Goal: Task Accomplishment & Management: Manage account settings

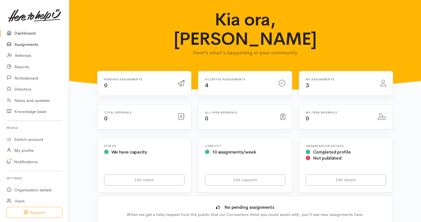
click at [27, 46] on link "Assignments" at bounding box center [34, 44] width 69 height 11
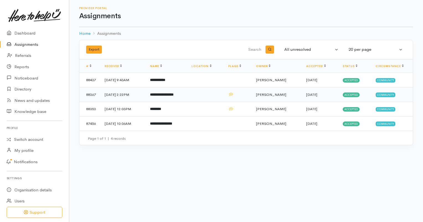
click at [173, 95] on b "**********" at bounding box center [162, 95] width 24 height 4
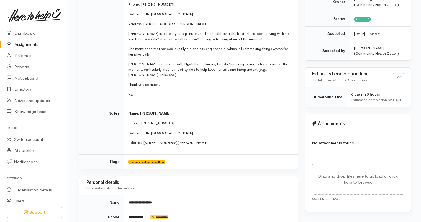
scroll to position [92, 0]
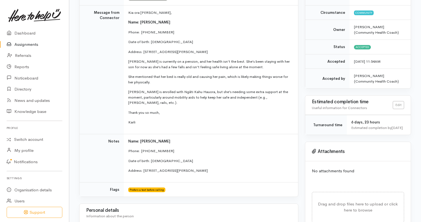
click at [181, 120] on p "Karli" at bounding box center [209, 123] width 163 height 6
drag, startPoint x: 128, startPoint y: 54, endPoint x: 162, endPoint y: 111, distance: 66.1
click at [162, 111] on td "Kia ora Ella, Name: Mereraihia Roberts Phone:  0204754890 Date of birth: 29/05/…" at bounding box center [211, 69] width 174 height 129
copy td "Mereraihia is currently on a pension, and her health isn’t the best. She’s been…"
click at [179, 120] on p "Karli" at bounding box center [209, 123] width 163 height 6
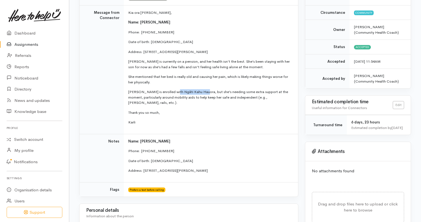
drag, startPoint x: 172, startPoint y: 84, endPoint x: 202, endPoint y: 82, distance: 30.2
click at [202, 82] on td "Kia ora Ella, Name: Mereraihia Roberts Phone:  0204754890 Date of birth: 29/05/…" at bounding box center [211, 69] width 174 height 129
copy p "Ngāti Kahu Hauora"
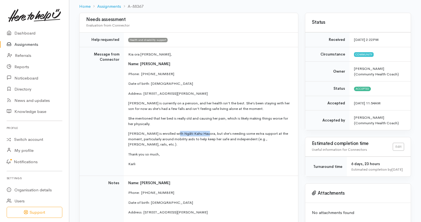
scroll to position [49, 0]
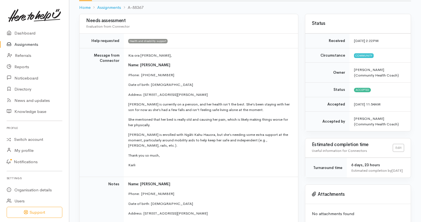
click at [182, 149] on td "Kia ora Ella, Name: Mereraihia Roberts Phone:  0204754890 Date of birth: 29/05/…" at bounding box center [211, 112] width 174 height 129
drag, startPoint x: 128, startPoint y: 58, endPoint x: 166, endPoint y: 151, distance: 100.1
click at [166, 151] on td "Kia ora Ella, Name: Mereraihia Roberts Phone:  0204754890 Date of birth: 29/05/…" at bounding box center [211, 112] width 174 height 129
copy td "Name: Mereraihia Roberts Phone:  0204754890 Date of birth: 29/05/1957 Address: …"
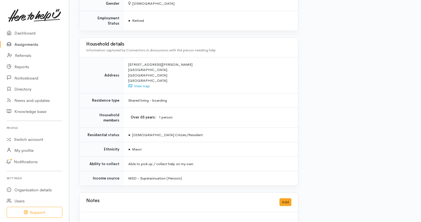
scroll to position [379, 0]
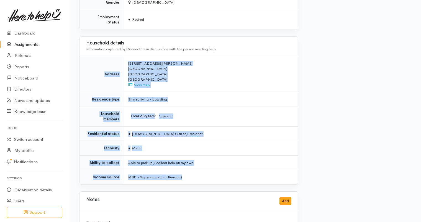
drag, startPoint x: 190, startPoint y: 157, endPoint x: 89, endPoint y: 63, distance: 138.2
click at [89, 63] on tbody "Address 207B Dickson Road Papamoa Beach Tauranga New Zealand View map Residence…" at bounding box center [188, 120] width 218 height 129
copy tbody "Address 207B Dickson Road Papamoa Beach Tauranga New Zealand View map Residence…"
click at [271, 141] on td "● Maori" at bounding box center [211, 148] width 174 height 15
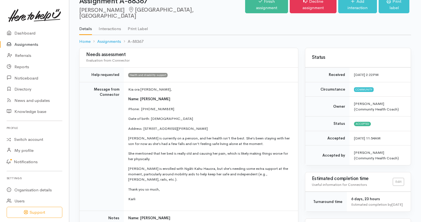
scroll to position [14, 0]
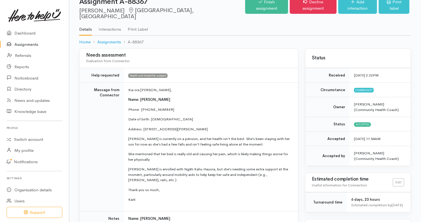
click at [181, 24] on ul "Details Interactions Print Label" at bounding box center [244, 28] width 331 height 16
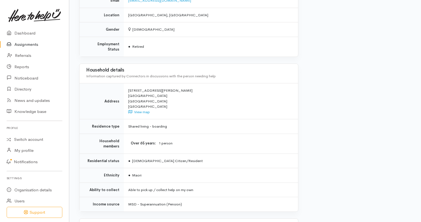
scroll to position [379, 0]
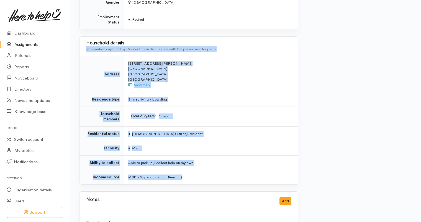
drag, startPoint x: 189, startPoint y: 157, endPoint x: 77, endPoint y: 24, distance: 174.4
copy div "Household details Information captured by Connectors in discussions with the pe…"
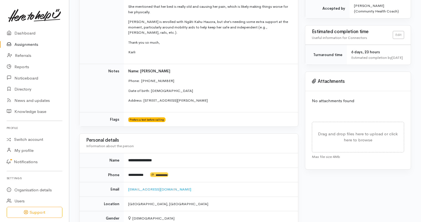
scroll to position [0, 0]
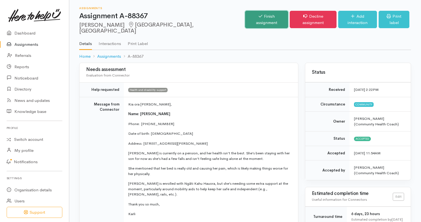
click at [266, 11] on link "Finish assignment" at bounding box center [266, 19] width 43 height 17
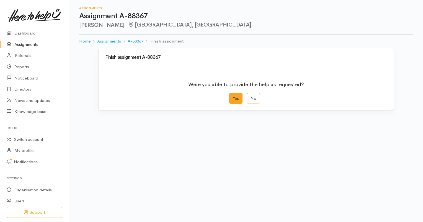
click at [240, 95] on label "Yes" at bounding box center [235, 98] width 13 height 11
click at [233, 95] on input "Yes" at bounding box center [231, 95] width 4 height 4
radio input "true"
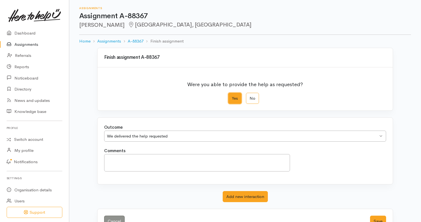
scroll to position [17, 0]
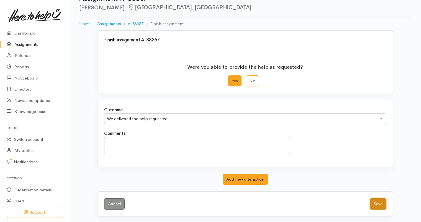
click at [383, 200] on button "Save" at bounding box center [378, 204] width 16 height 11
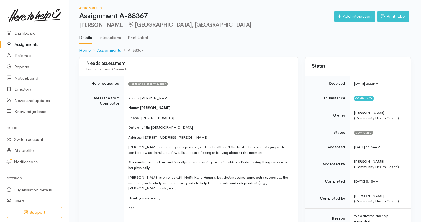
click at [32, 44] on link "Assignments" at bounding box center [34, 44] width 69 height 11
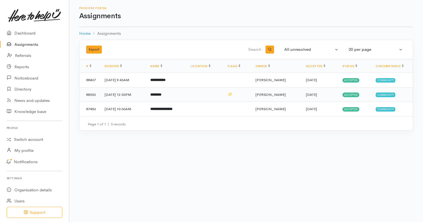
click at [214, 93] on td at bounding box center [204, 94] width 37 height 15
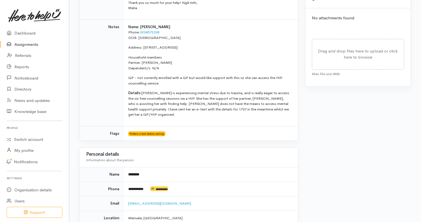
scroll to position [239, 0]
click at [188, 29] on td "Name: [PERSON_NAME] Phone: [PHONE_NUMBER] DOB: [DEMOGRAPHIC_DATA] Address: [STR…" at bounding box center [211, 73] width 174 height 107
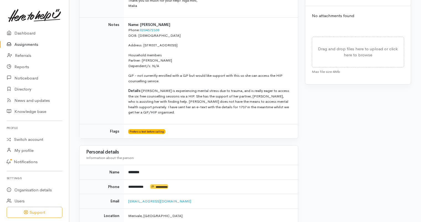
scroll to position [241, 0]
click at [229, 59] on td "Name: Mia Moka Phone: 0204572338 DOB: 28/12/2004 Address: 18A Baycroft Avenue, …" at bounding box center [211, 71] width 174 height 107
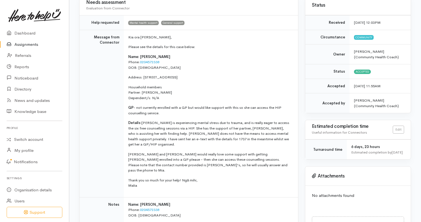
scroll to position [61, 0]
drag, startPoint x: 172, startPoint y: 173, endPoint x: 128, endPoint y: 37, distance: 142.3
click at [128, 37] on td "Kia ora Ella, Please see the details for this case below. Name: Mia Moka Phone:…" at bounding box center [211, 114] width 174 height 168
copy td "Kia ora Ella, Please see the details for this case below. Name: Mia Moka Phone:…"
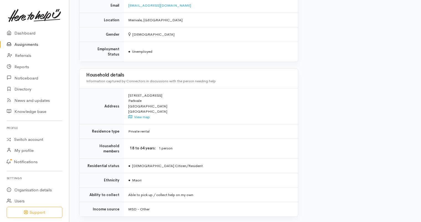
scroll to position [465, 0]
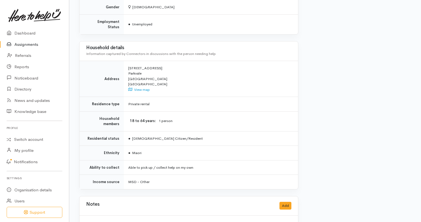
click at [212, 97] on td "Private rental" at bounding box center [211, 104] width 174 height 15
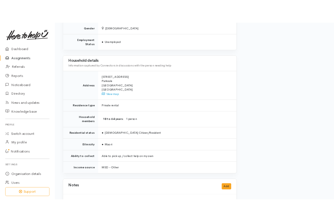
scroll to position [514, 0]
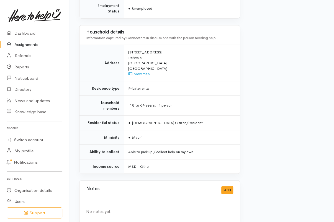
click at [139, 186] on div "Notes Add" at bounding box center [159, 190] width 147 height 11
click at [142, 71] on link "View map" at bounding box center [139, 73] width 22 height 5
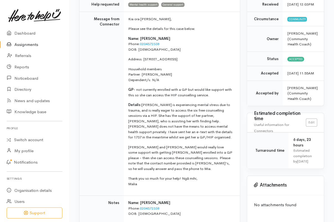
scroll to position [86, 0]
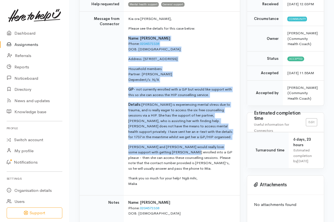
drag, startPoint x: 127, startPoint y: 35, endPoint x: 171, endPoint y: 149, distance: 122.8
click at [171, 149] on td "Kia ora Ella, Please see the details for this case below. Name: Mia Moka Phone:…" at bounding box center [182, 103] width 116 height 184
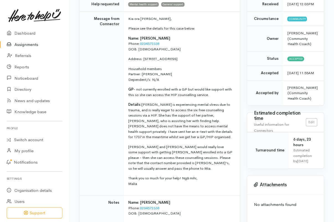
drag, startPoint x: 171, startPoint y: 149, endPoint x: 167, endPoint y: 190, distance: 40.3
click at [167, 190] on td "Kia ora Ella, Please see the details for this case below. Name: Mia Moka Phone:…" at bounding box center [182, 103] width 116 height 184
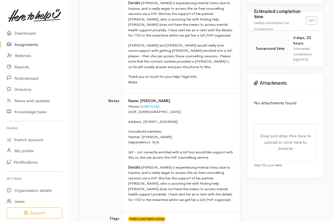
scroll to position [222, 0]
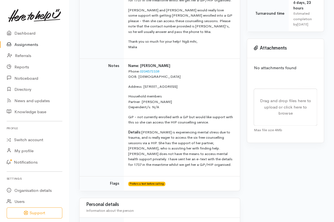
click at [132, 71] on p "Name: Mia Moka Phone: 0204572338 DOB: 28/12/2004" at bounding box center [180, 71] width 105 height 16
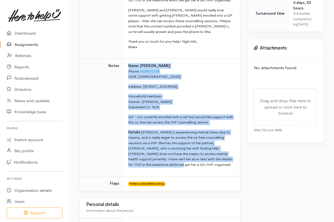
drag, startPoint x: 127, startPoint y: 64, endPoint x: 186, endPoint y: 164, distance: 116.7
click at [186, 164] on td "Name: Mia Moka Phone: 0204572338 DOB: 28/12/2004 Address: 18A Baycroft Avenue, …" at bounding box center [182, 118] width 116 height 118
copy td "Name: Mia Moka Phone: 0204572338 DOB: 28/12/2004 Address: 18A Baycroft Avenue, …"
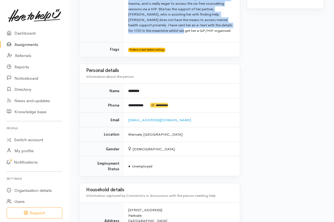
scroll to position [357, 0]
drag, startPoint x: 163, startPoint y: 160, endPoint x: 82, endPoint y: 68, distance: 122.7
click at [82, 68] on div "**********" at bounding box center [159, 119] width 161 height 113
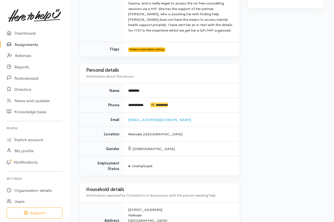
click at [250, 109] on div "Status Received 3 Sep 2025 12:03PM Circumstance Community Owner Ella Mitchell (…" at bounding box center [285, 46] width 84 height 681
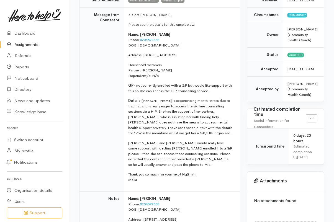
scroll to position [0, 0]
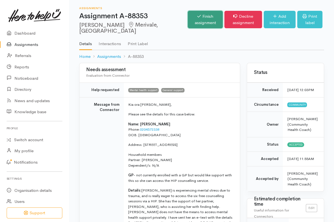
click at [188, 21] on link "Finish assignment" at bounding box center [205, 19] width 35 height 17
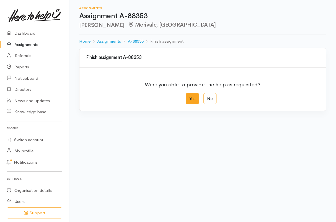
click at [196, 97] on label "Yes" at bounding box center [192, 98] width 13 height 11
click at [189, 97] on input "Yes" at bounding box center [188, 95] width 4 height 4
radio input "true"
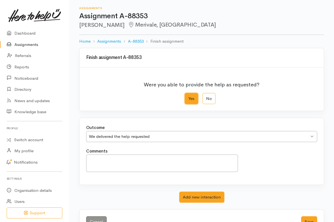
scroll to position [18, 0]
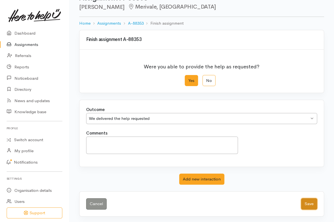
click at [312, 200] on button "Save" at bounding box center [309, 203] width 16 height 11
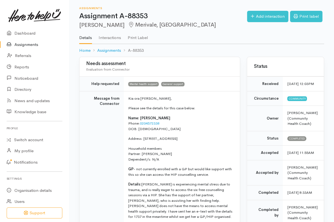
click at [41, 47] on link "Assignments" at bounding box center [34, 44] width 69 height 11
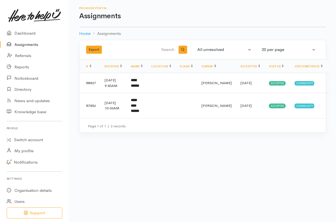
drag, startPoint x: 155, startPoint y: 84, endPoint x: 132, endPoint y: 145, distance: 65.1
click at [132, 145] on body "Support Your 'Here to help u' liaison Your contact within the 'Here to help u' …" at bounding box center [168, 111] width 336 height 222
click at [139, 101] on b "**********" at bounding box center [135, 105] width 8 height 14
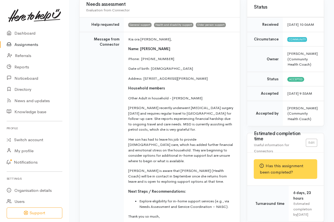
scroll to position [32, 0]
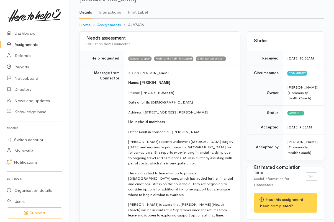
drag, startPoint x: 216, startPoint y: 107, endPoint x: 144, endPoint y: 104, distance: 72.3
click at [144, 110] on p "Address: [STREET_ADDRESS][PERSON_NAME]" at bounding box center [180, 113] width 105 height 6
copy p "[STREET_ADDRESS][PERSON_NAME]"
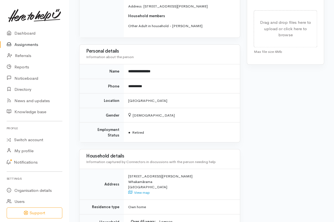
scroll to position [334, 0]
click at [29, 56] on link "Referrals" at bounding box center [34, 55] width 69 height 11
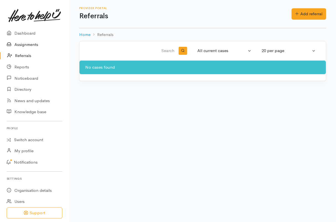
click at [28, 45] on link "Assignments" at bounding box center [34, 44] width 69 height 11
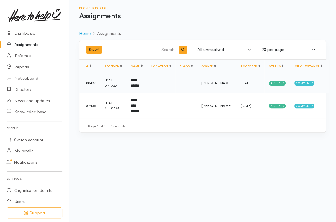
click at [139, 82] on b "**********" at bounding box center [135, 82] width 8 height 9
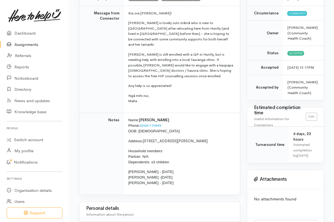
scroll to position [91, 0]
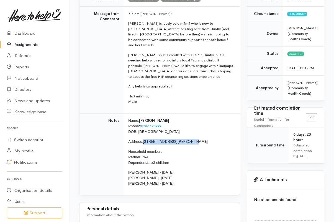
drag, startPoint x: 195, startPoint y: 135, endPoint x: 144, endPoint y: 135, distance: 50.6
click at [144, 139] on p "Address: 9 Merriman Place, Pyes Pa" at bounding box center [180, 142] width 105 height 6
copy span "9 Merriman Place, Pyes Pa"
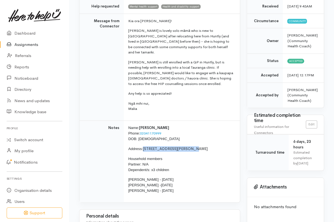
scroll to position [84, 0]
click at [184, 113] on td "Kia ora Ella! Elyse is lovely solo māmā who is new to Tauranga after relocating…" at bounding box center [182, 66] width 116 height 107
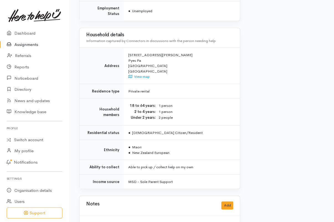
scroll to position [395, 0]
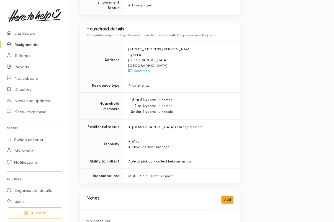
click at [217, 46] on div "9 Merriman Place Pyes Pa Tauranga New Zealand View map" at bounding box center [180, 59] width 105 height 27
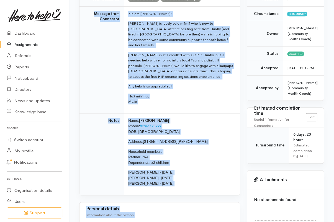
scroll to position [133, 0]
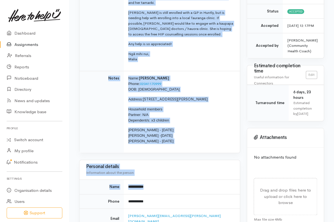
drag, startPoint x: 92, startPoint y: 100, endPoint x: 189, endPoint y: 137, distance: 104.4
click at [189, 137] on tbody "Help requested Mental health support Health and disability support Message from…" at bounding box center [159, 51] width 160 height 203
copy tbody "Message from Connector Kia ora Ella! Elyse is lovely solo māmā who is new to Ta…"
click at [201, 56] on td "Kia ora Ella! Elyse is lovely solo māmā who is new to Tauranga after relocating…" at bounding box center [182, 17] width 116 height 107
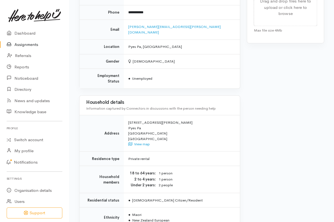
scroll to position [322, 0]
click at [239, 41] on td "Pyes Pa, Tauranga" at bounding box center [182, 47] width 116 height 15
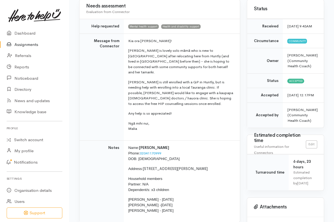
scroll to position [0, 0]
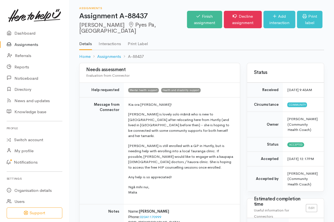
click at [25, 43] on link "Assignments" at bounding box center [34, 44] width 69 height 11
